Goal: Task Accomplishment & Management: Manage account settings

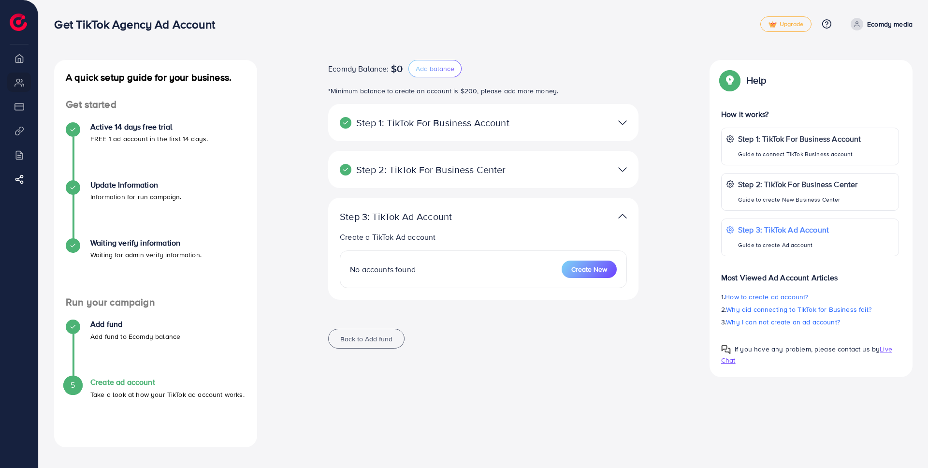
click at [859, 23] on icon at bounding box center [856, 24] width 7 height 7
click at [850, 60] on span "Log out" at bounding box center [854, 58] width 26 height 12
click at [136, 247] on h4 "Waiting verify information" at bounding box center [145, 242] width 111 height 9
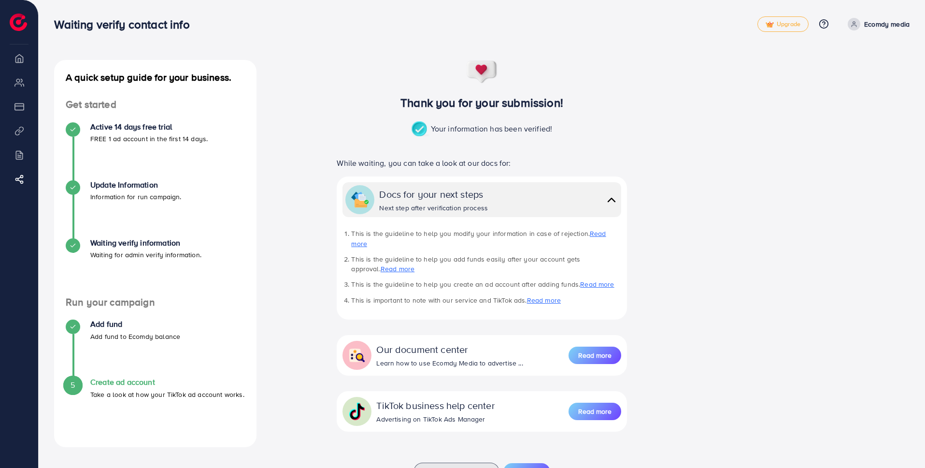
click at [856, 26] on icon at bounding box center [854, 26] width 4 height 2
click at [845, 53] on span "Log out" at bounding box center [852, 58] width 26 height 12
